Goal: Answer question/provide support: Share knowledge or assist other users

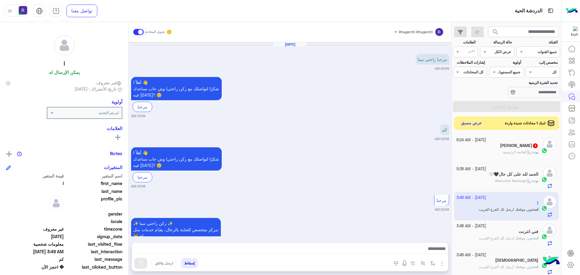
scroll to position [228, 0]
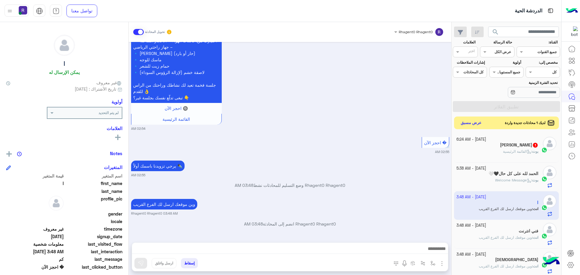
click at [469, 120] on button "عرض مسبق" at bounding box center [471, 123] width 25 height 8
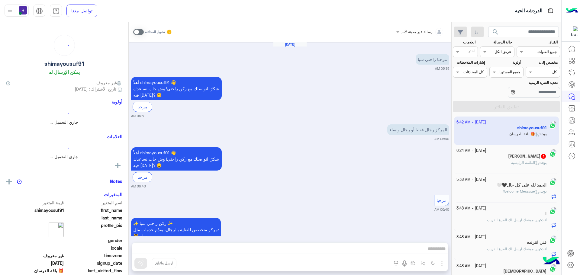
scroll to position [826, 0]
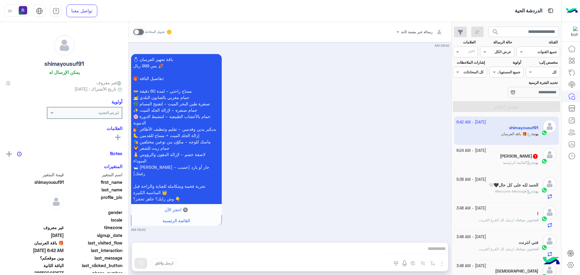
click at [487, 159] on div "Jani ki [DATE]" at bounding box center [498, 157] width 82 height 6
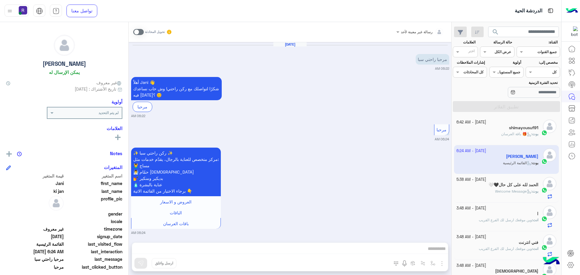
scroll to position [4, 0]
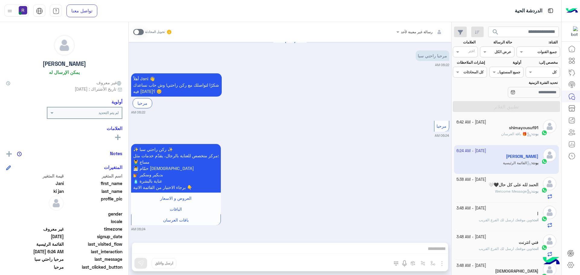
click at [491, 128] on div "shimayousuf91" at bounding box center [498, 128] width 82 height 6
